Goal: Navigation & Orientation: Find specific page/section

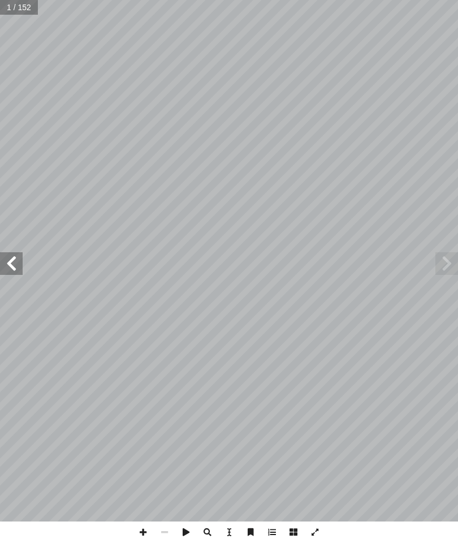
click at [7, 270] on span at bounding box center [11, 263] width 23 height 23
click at [7, 266] on span at bounding box center [11, 263] width 23 height 23
click at [5, 265] on span at bounding box center [11, 263] width 23 height 23
click at [3, 263] on span at bounding box center [11, 263] width 23 height 23
click at [2, 255] on span at bounding box center [11, 263] width 23 height 23
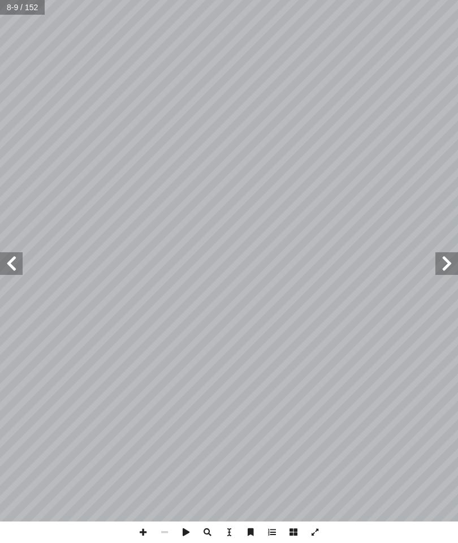
click at [7, 258] on span at bounding box center [11, 263] width 23 height 23
click at [16, 261] on span at bounding box center [11, 263] width 23 height 23
click at [20, 266] on span at bounding box center [11, 263] width 23 height 23
click at [451, 269] on span at bounding box center [447, 263] width 23 height 23
click at [450, 266] on span at bounding box center [447, 263] width 23 height 23
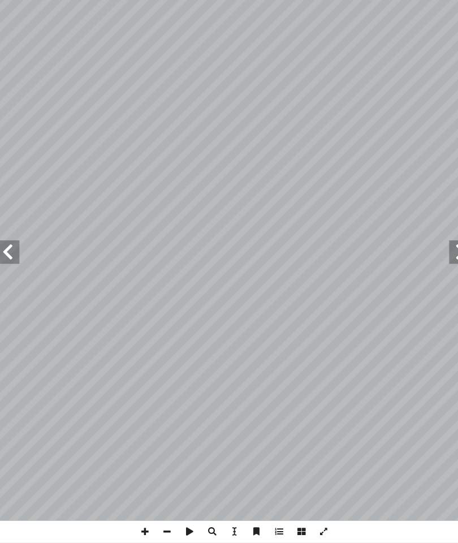
click at [12, 252] on span at bounding box center [11, 263] width 23 height 23
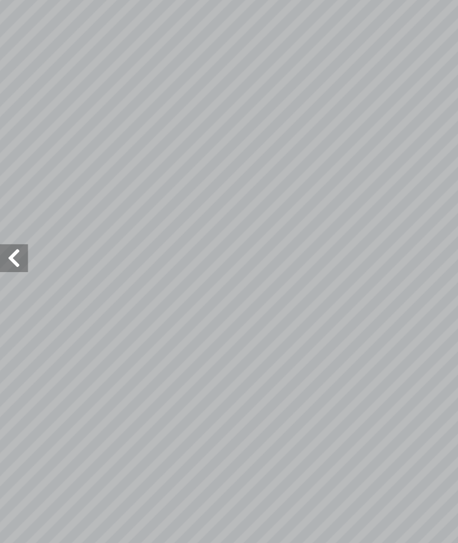
click at [12, 252] on span at bounding box center [11, 263] width 23 height 23
